Goal: Navigation & Orientation: Find specific page/section

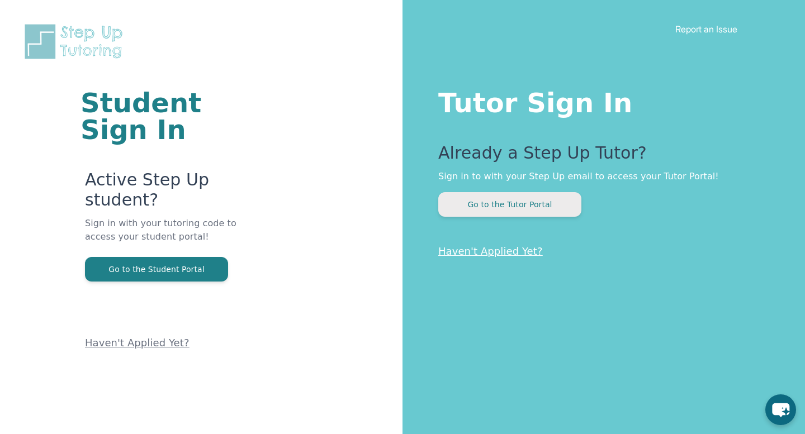
click at [540, 211] on button "Go to the Tutor Portal" at bounding box center [509, 204] width 143 height 25
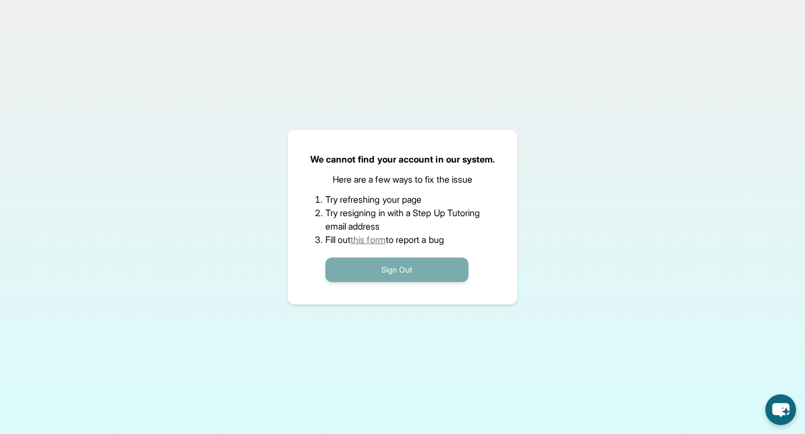
click at [402, 273] on button "Sign Out" at bounding box center [396, 270] width 143 height 25
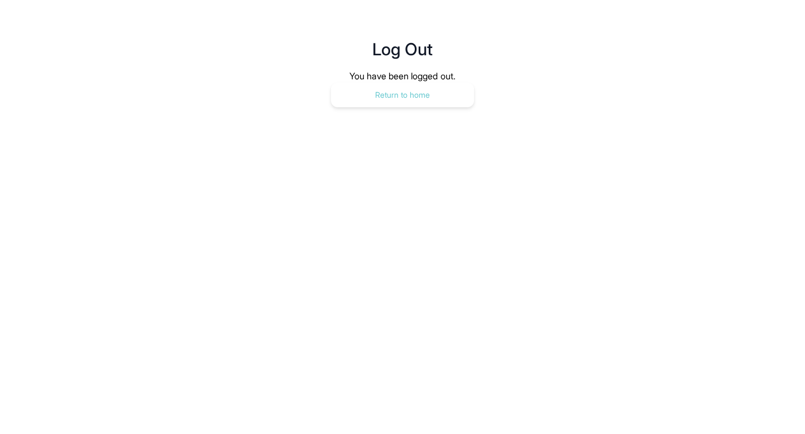
click at [402, 87] on button "Return to home" at bounding box center [402, 95] width 143 height 25
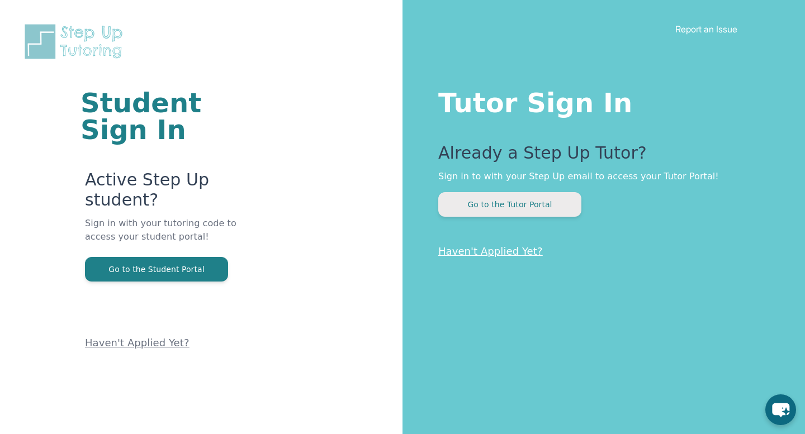
click at [493, 200] on button "Go to the Tutor Portal" at bounding box center [509, 204] width 143 height 25
click at [511, 208] on button "Go to the Tutor Portal" at bounding box center [509, 204] width 143 height 25
